Goal: Transaction & Acquisition: Purchase product/service

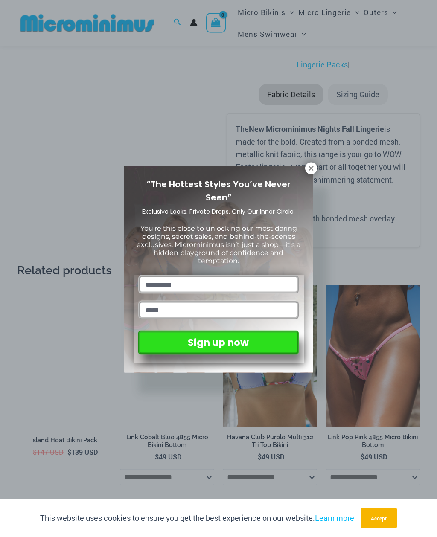
scroll to position [1141, 0]
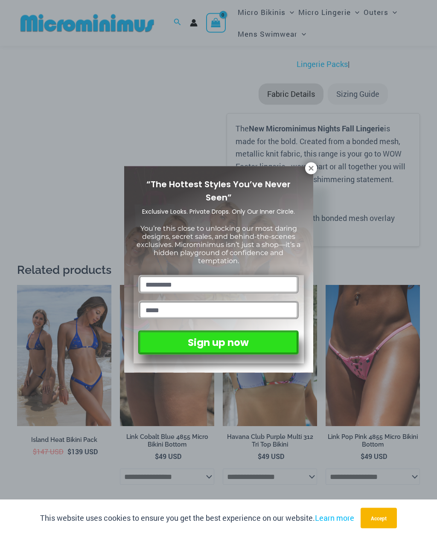
click at [309, 170] on icon at bounding box center [311, 168] width 5 height 5
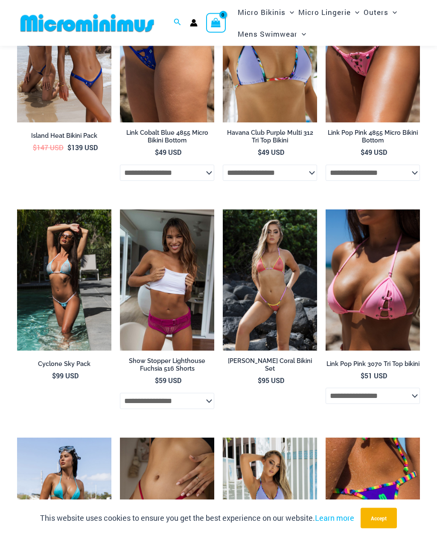
scroll to position [1445, 0]
click at [120, 210] on img at bounding box center [120, 210] width 0 height 0
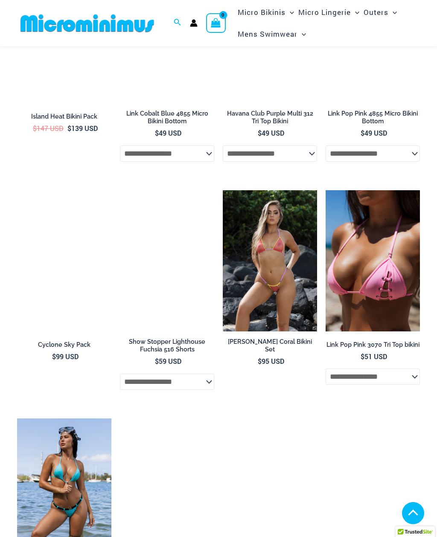
scroll to position [1473, 0]
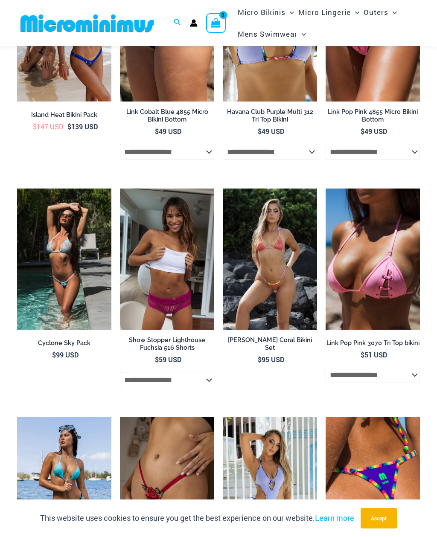
click at [17, 189] on img at bounding box center [17, 189] width 0 height 0
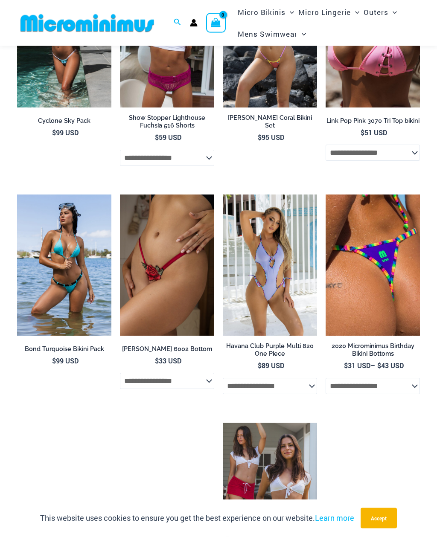
scroll to position [1689, 0]
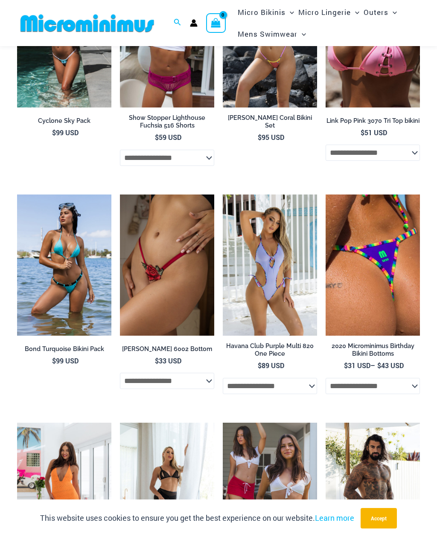
click at [223, 195] on img at bounding box center [223, 195] width 0 height 0
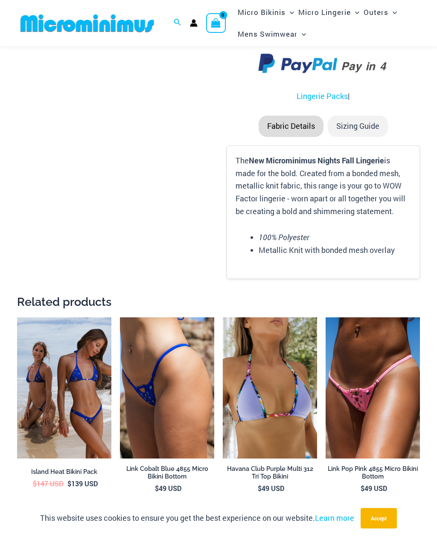
scroll to position [1109, 0]
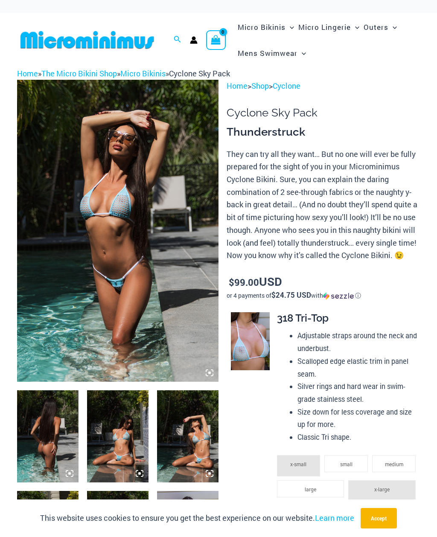
click at [47, 427] on img at bounding box center [47, 436] width 61 height 92
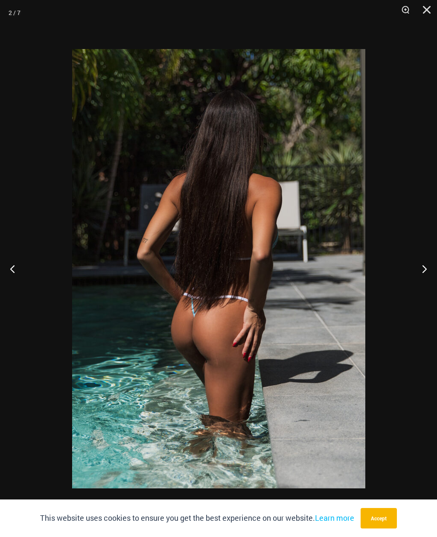
click at [434, 267] on button "Next" at bounding box center [421, 269] width 32 height 43
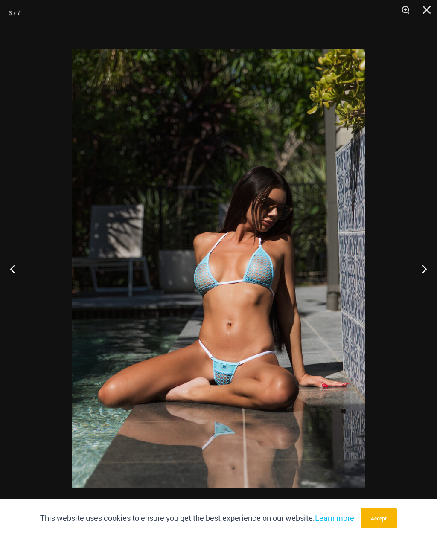
click at [423, 271] on button "Next" at bounding box center [421, 269] width 32 height 43
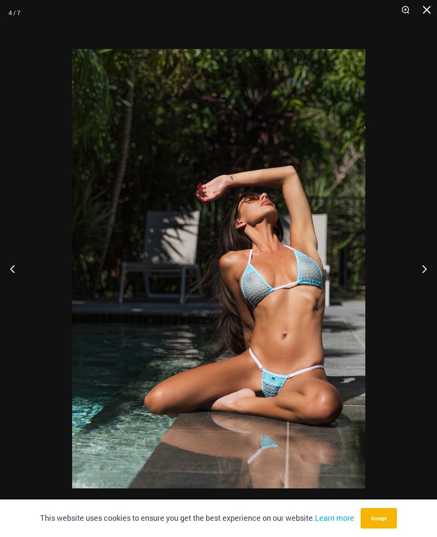
click at [432, 276] on button "Next" at bounding box center [421, 269] width 32 height 43
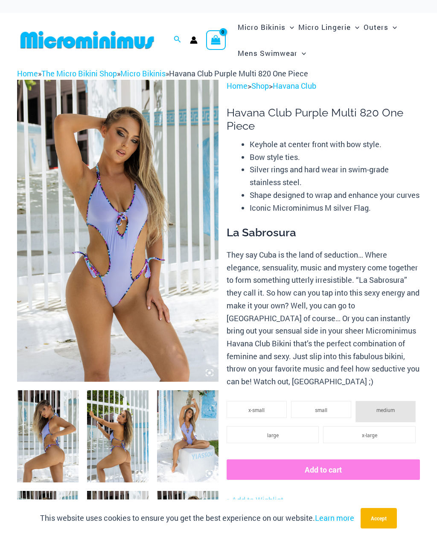
click at [43, 426] on img at bounding box center [47, 436] width 61 height 92
